Goal: Find specific page/section: Find specific page/section

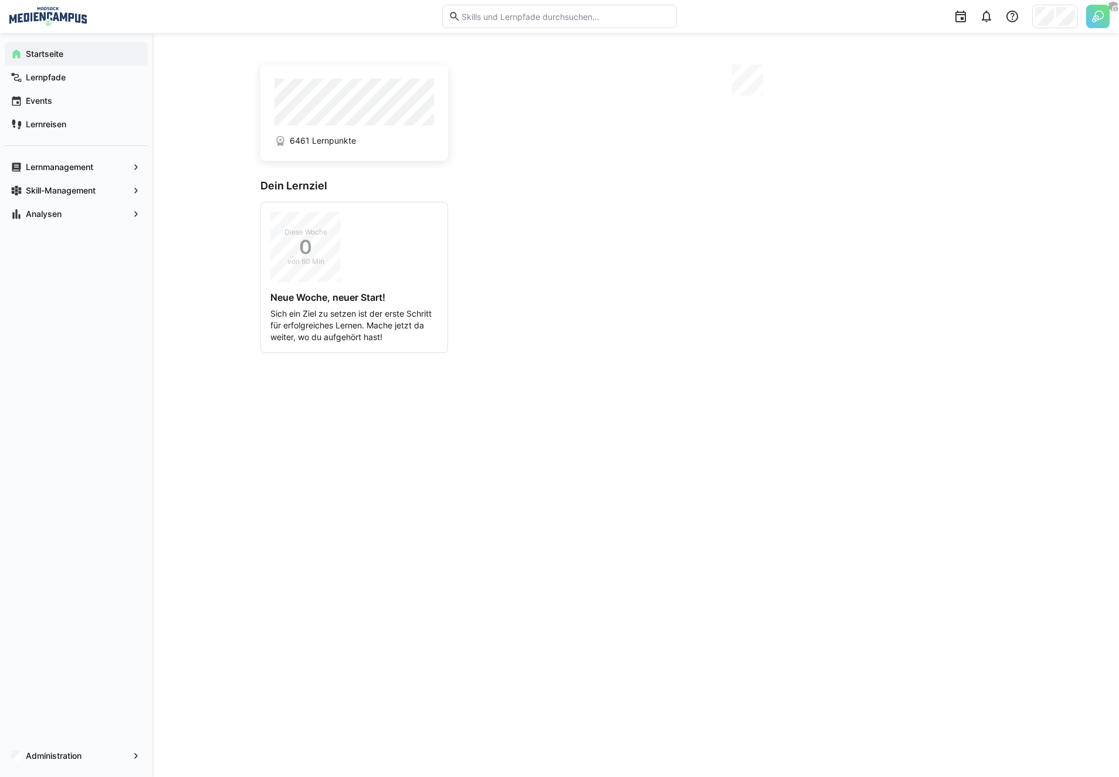
click at [201, 190] on div "6461 Lernpunkte Dein Lernziel Diese Woche 0 von 60 Min Neue Woche, neuer Start!…" at bounding box center [636, 405] width 967 height 744
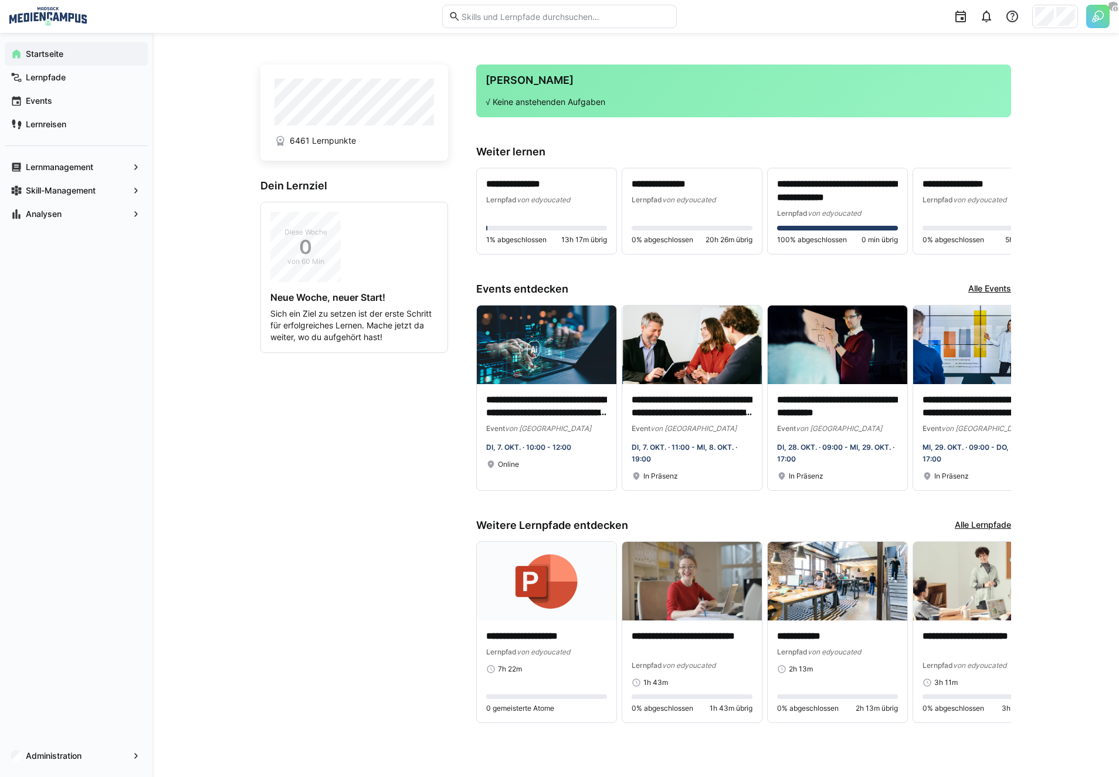
click at [53, 771] on div "Administration" at bounding box center [76, 756] width 153 height 42
click at [42, 206] on div "Analysen" at bounding box center [76, 213] width 143 height 23
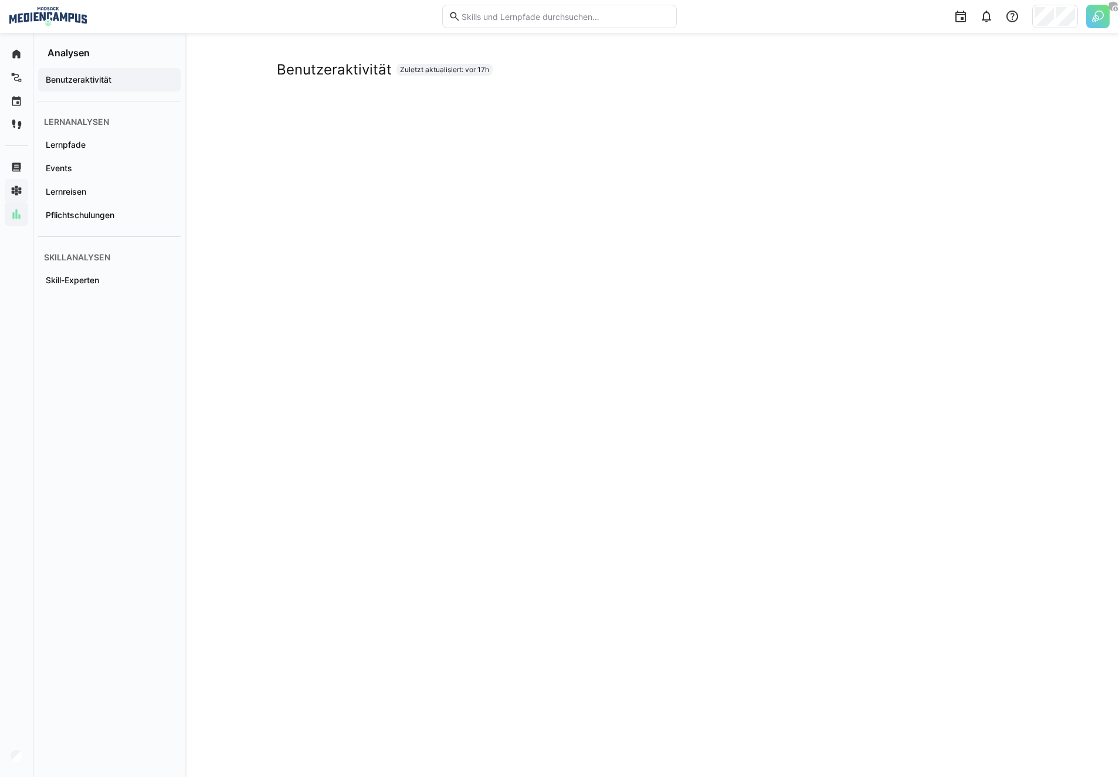
click at [216, 94] on div "Benutzeraktivität Zuletzt aktualisiert: vor 17h" at bounding box center [652, 405] width 934 height 744
click at [181, 209] on div "Benutzeraktivität Lernanalysen Lernpfade Events Lernreisen Pflichtschulungen Sk…" at bounding box center [109, 180] width 152 height 243
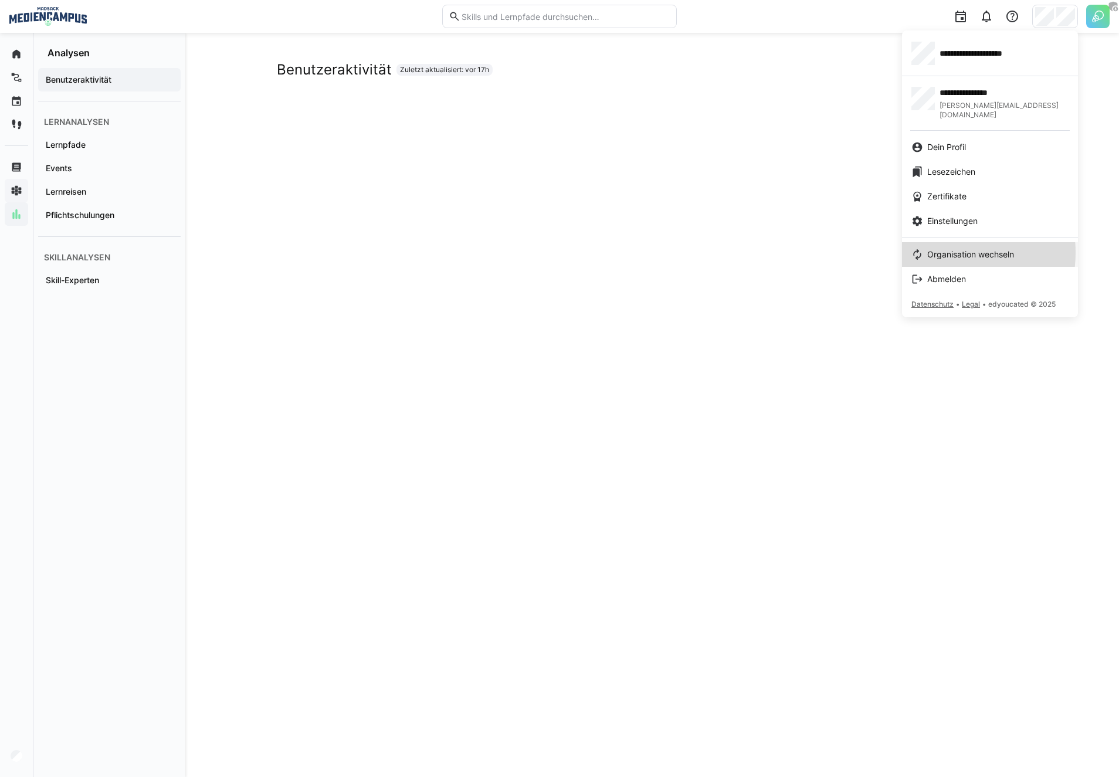
click at [948, 249] on span "Organisation wechseln" at bounding box center [970, 255] width 87 height 12
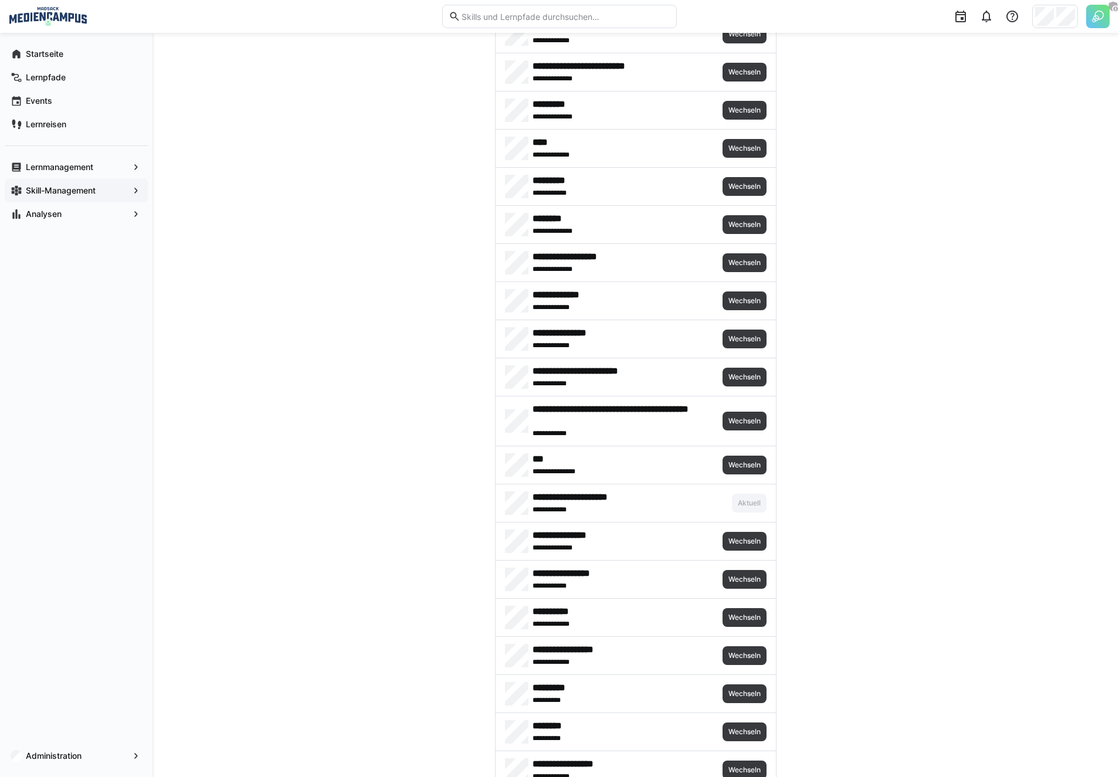
scroll to position [2614, 0]
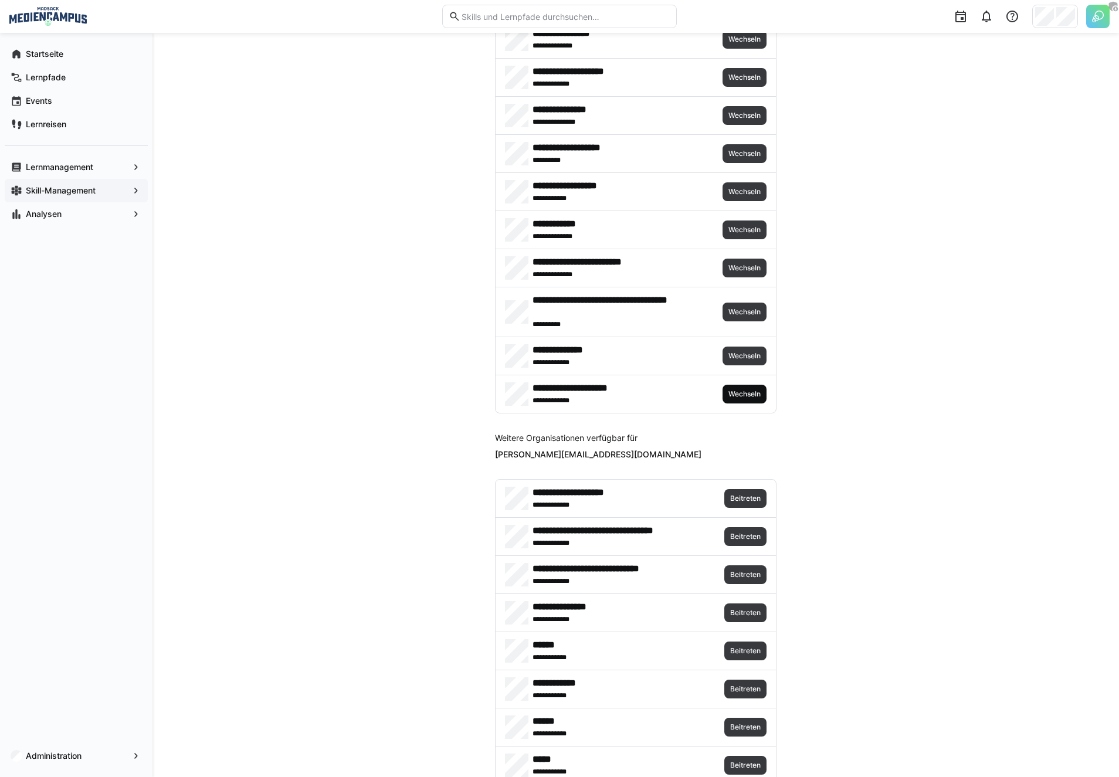
click at [742, 398] on span "Wechseln" at bounding box center [744, 393] width 35 height 9
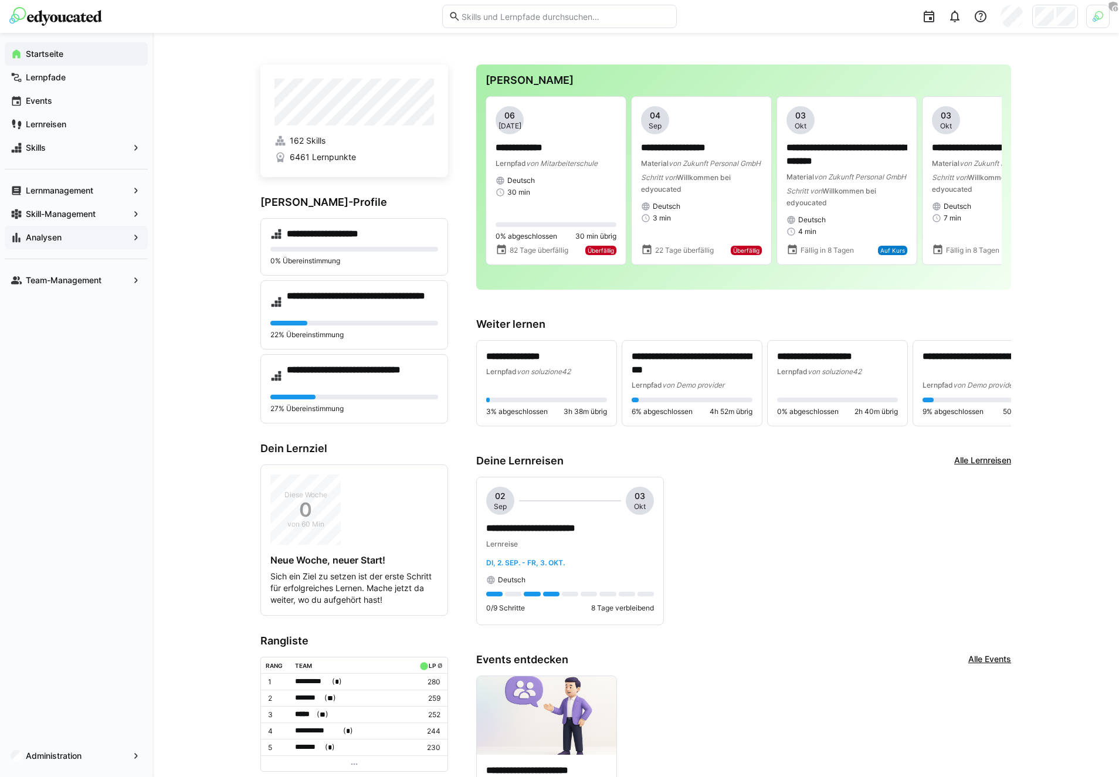
click at [96, 246] on div "Analysen" at bounding box center [76, 237] width 143 height 23
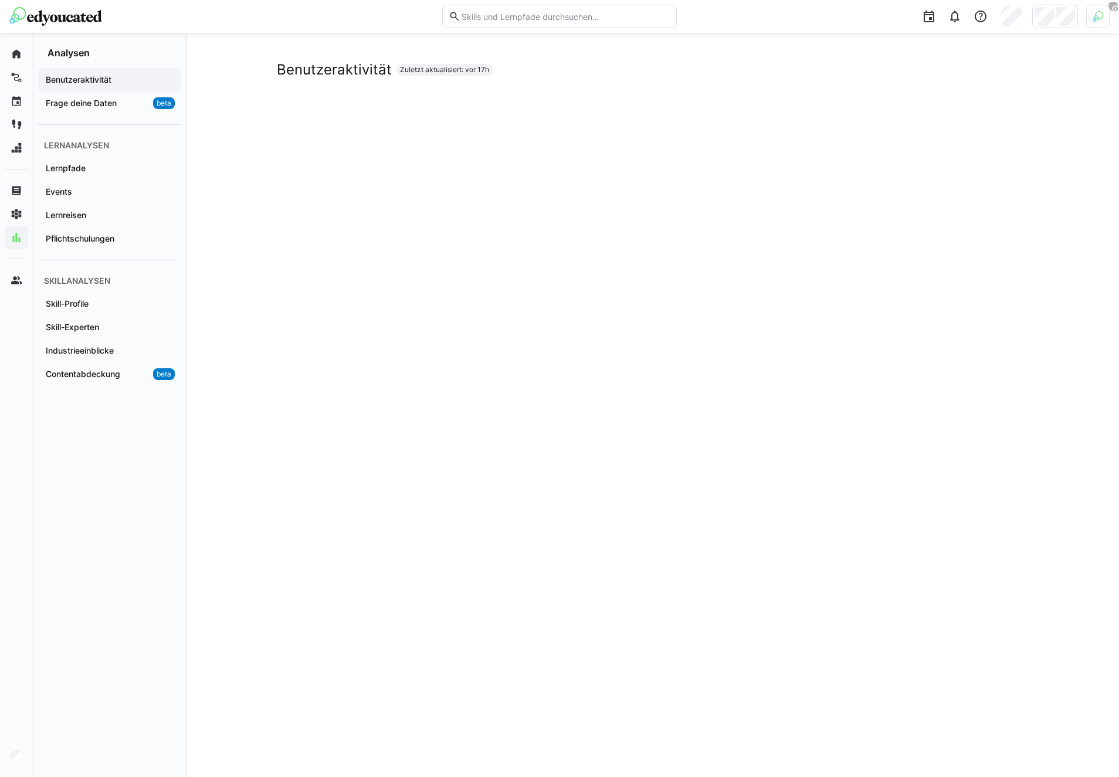
click at [91, 318] on div "Skill-Experten" at bounding box center [109, 327] width 143 height 23
click at [249, 135] on div "Skill-Experten Zuletzt aktualisiert: vor 17h" at bounding box center [652, 405] width 934 height 744
click at [252, 56] on div "Skill-Experten Zuletzt aktualisiert: vor 17h" at bounding box center [652, 405] width 934 height 744
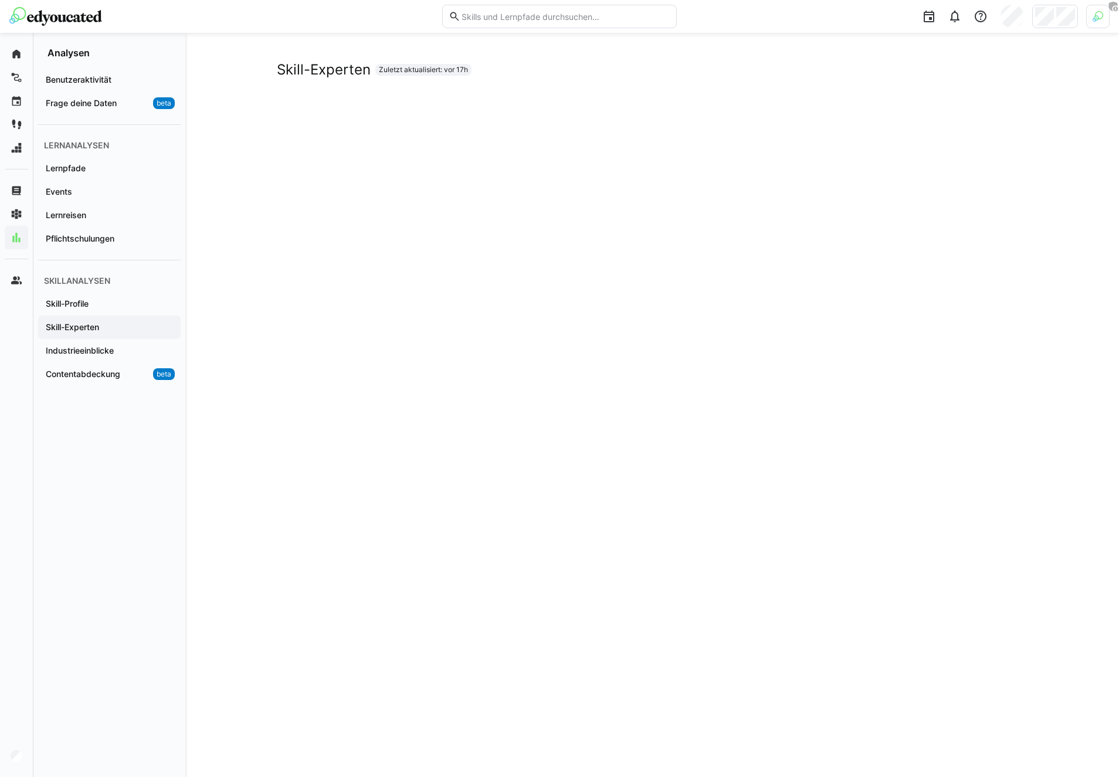
click at [258, 182] on div "Skill-Experten Zuletzt aktualisiert: vor 17h" at bounding box center [652, 405] width 934 height 744
